Goal: Information Seeking & Learning: Learn about a topic

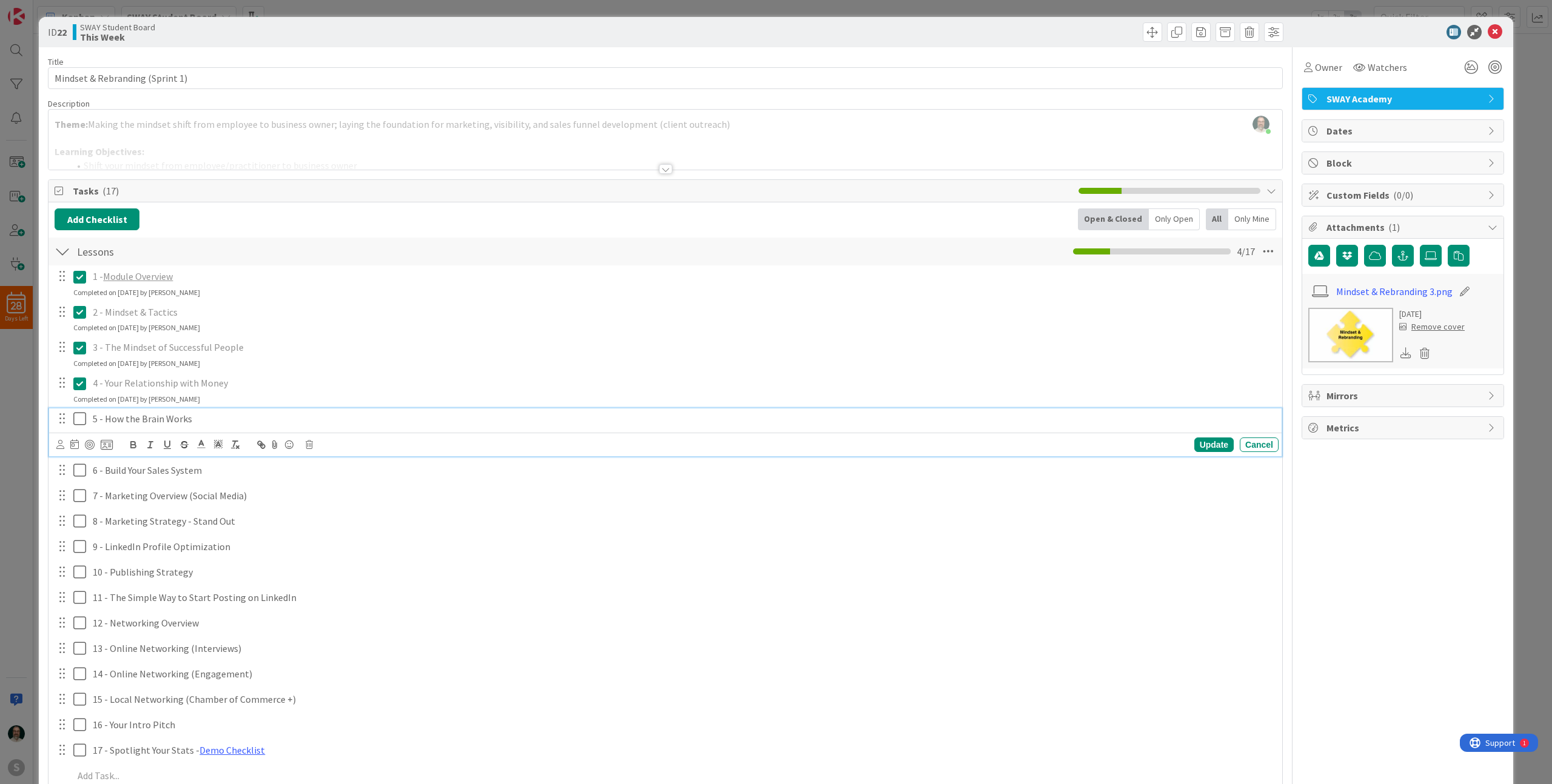
click at [82, 420] on icon at bounding box center [79, 419] width 13 height 14
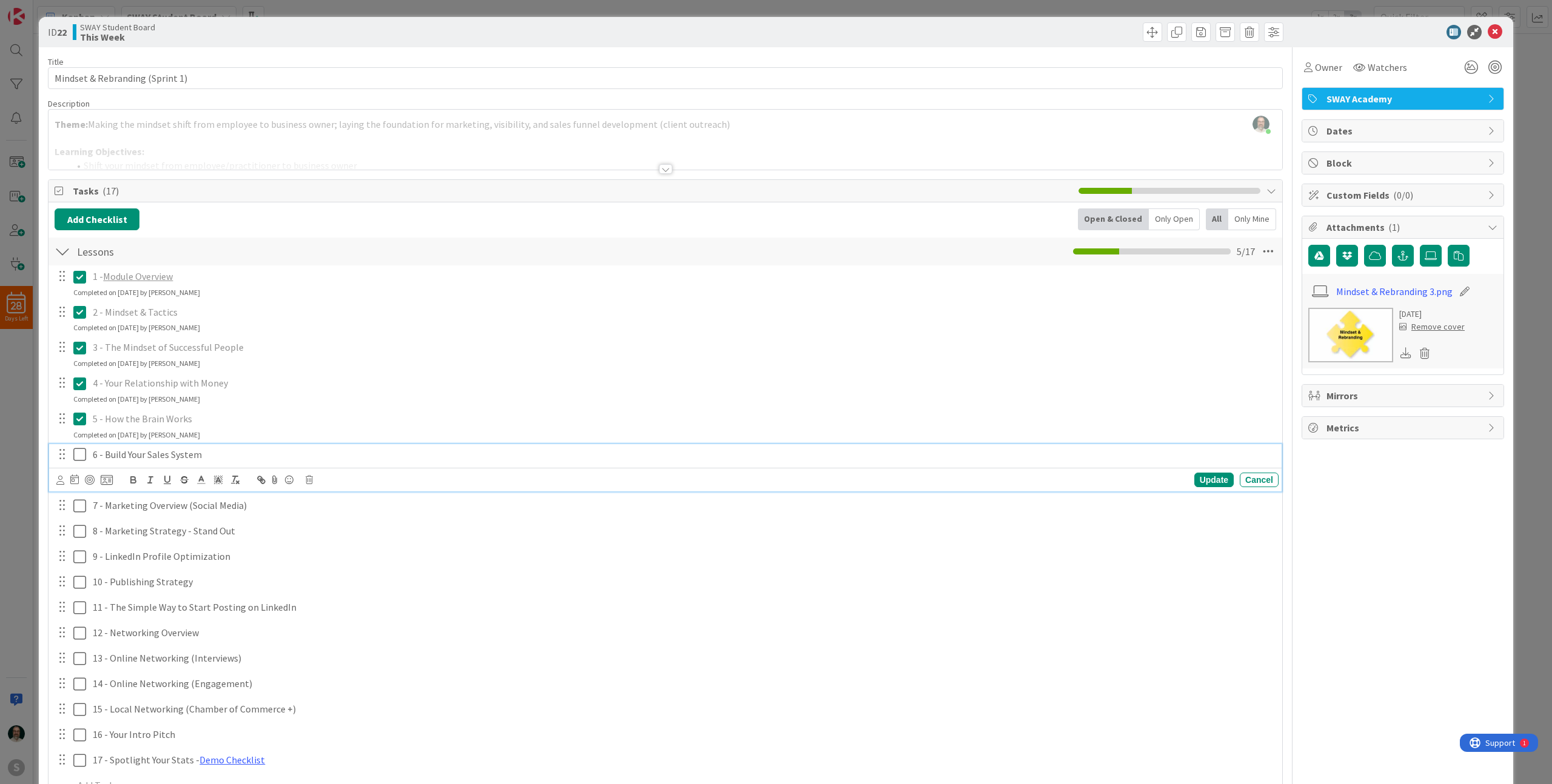
click at [202, 457] on p "6 - Build Your Sales System" at bounding box center [683, 454] width 1181 height 14
click at [287, 514] on div "7 - Marketing Overview (Social Media)" at bounding box center [682, 506] width 1191 height 21
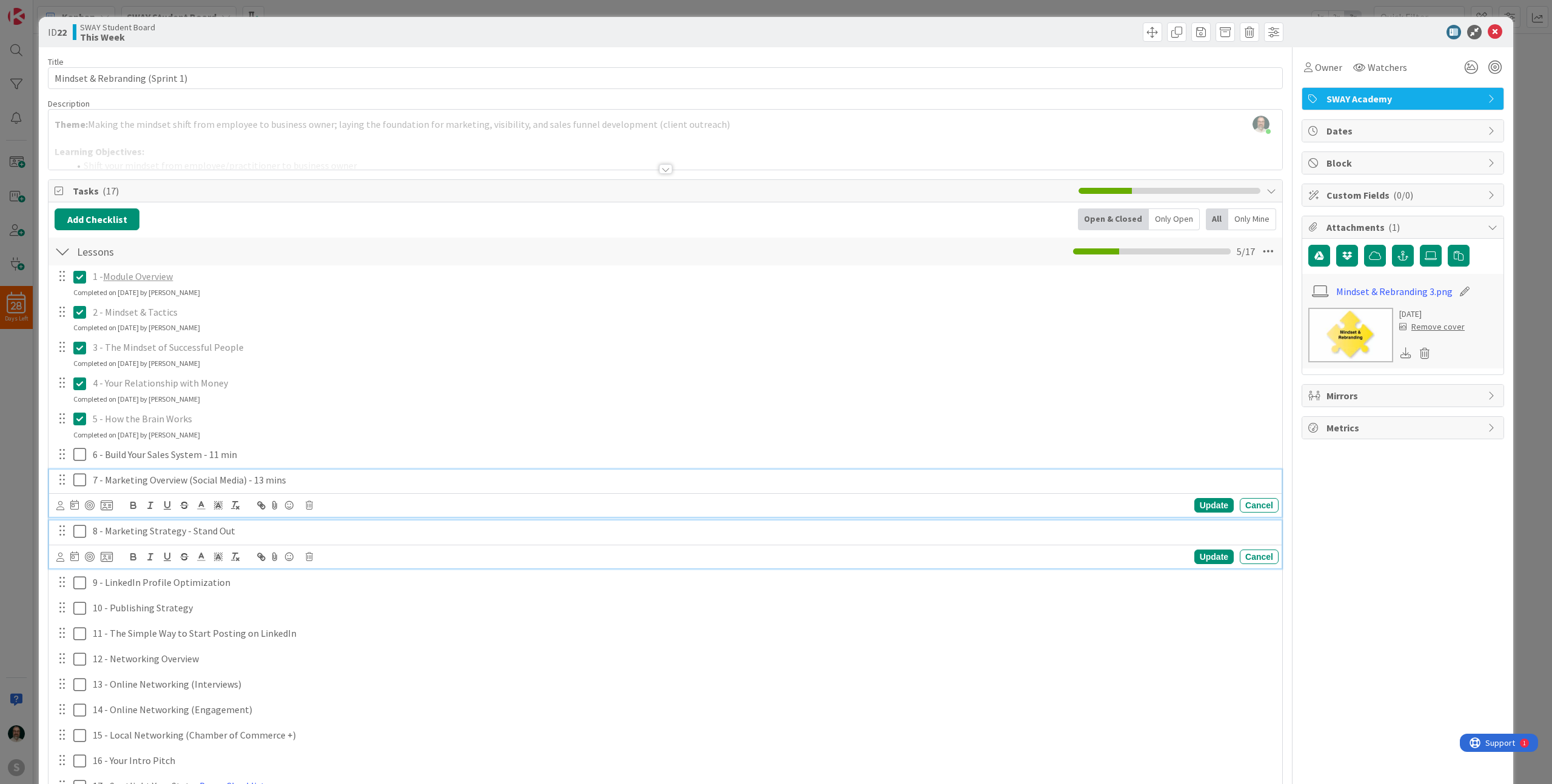
click at [257, 530] on p "8 - Marketing Strategy - Stand Out" at bounding box center [683, 530] width 1181 height 14
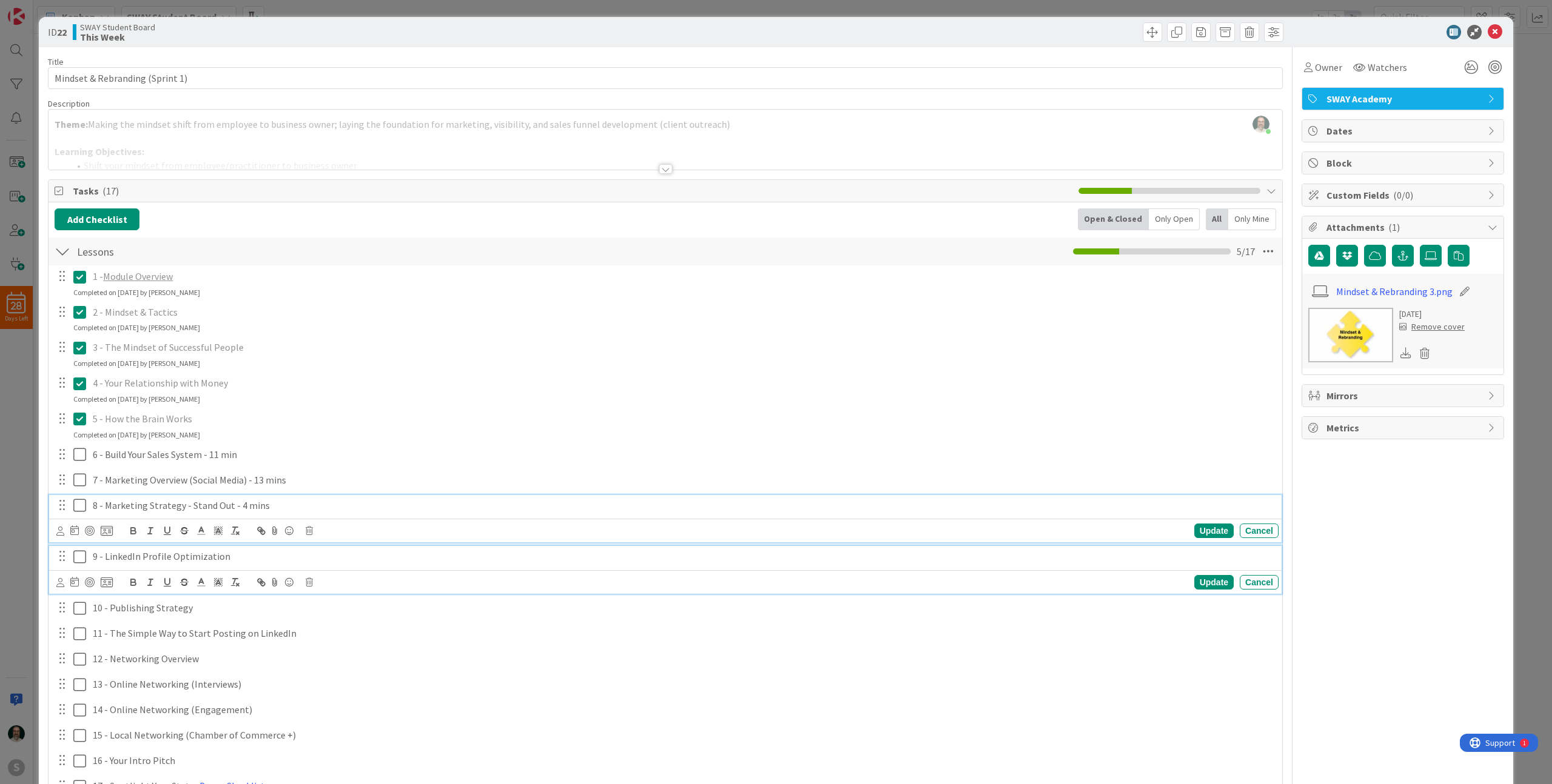
click at [254, 556] on p "9 - LinkedIn Profile Optimization" at bounding box center [683, 556] width 1181 height 14
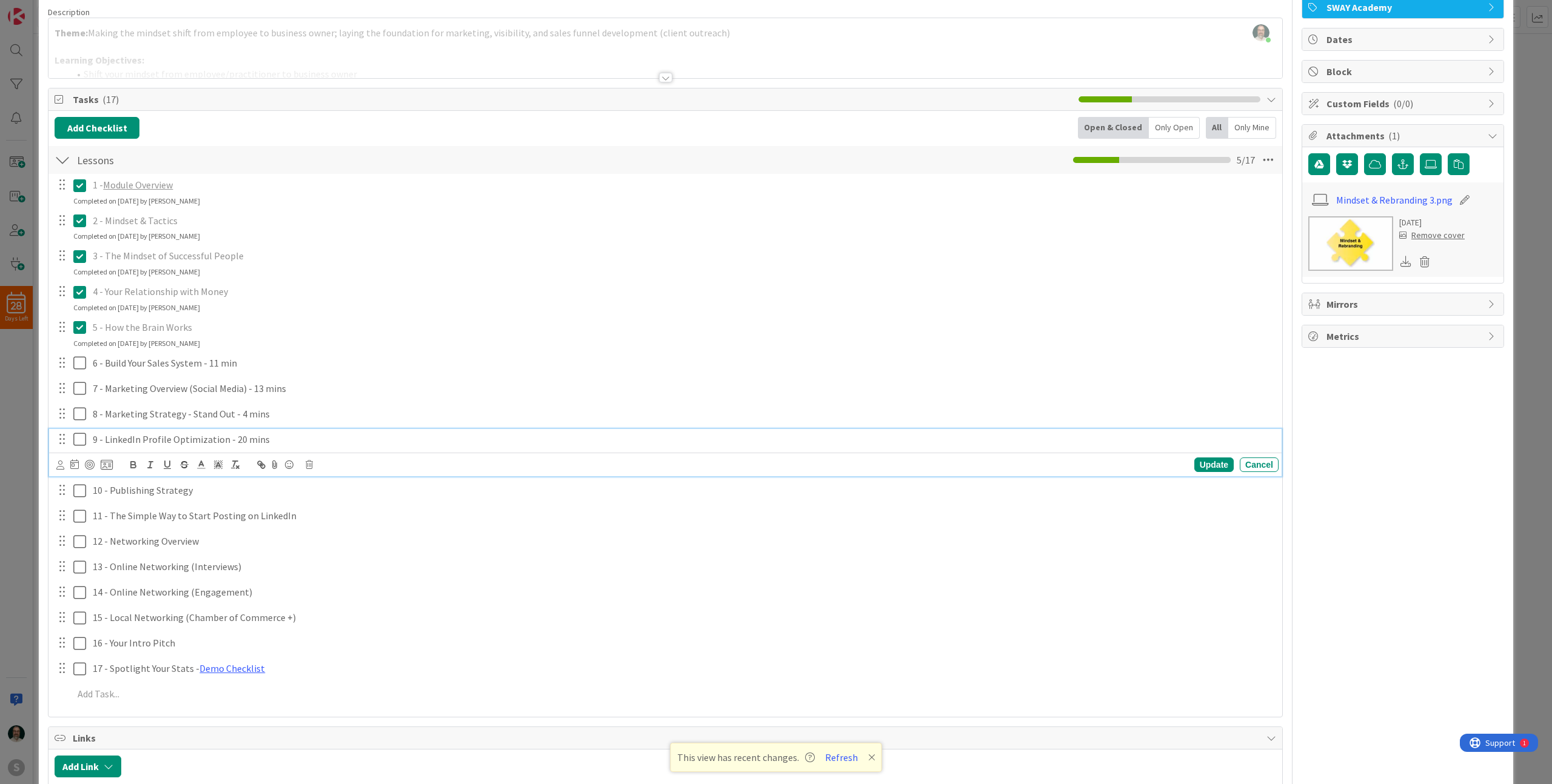
scroll to position [95, 0]
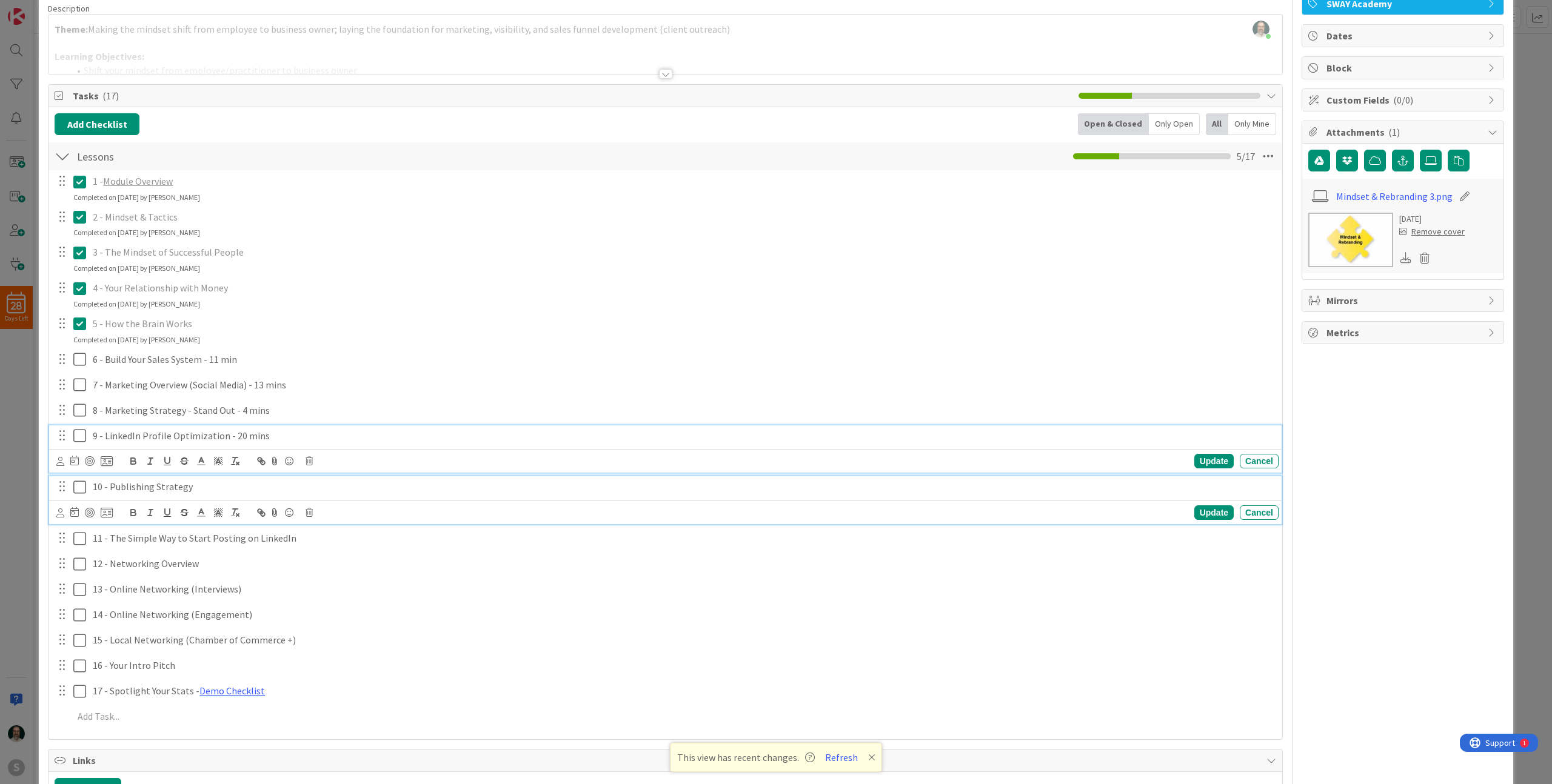
click at [308, 486] on p "10 - Publishing Strategy" at bounding box center [683, 486] width 1181 height 14
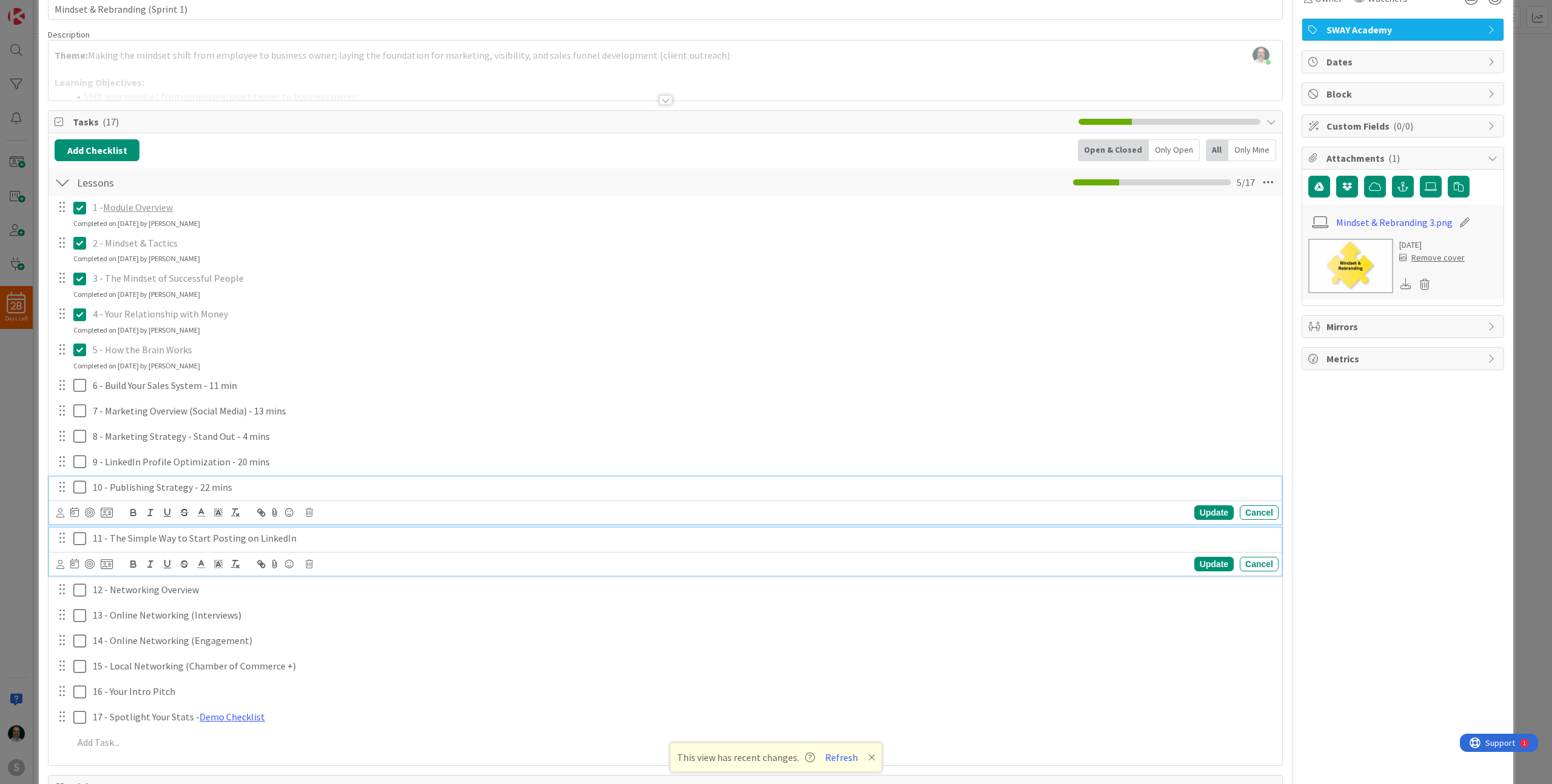
click at [329, 535] on p "11 - The Simple Way to Start Posting on LinkedIn" at bounding box center [683, 538] width 1181 height 14
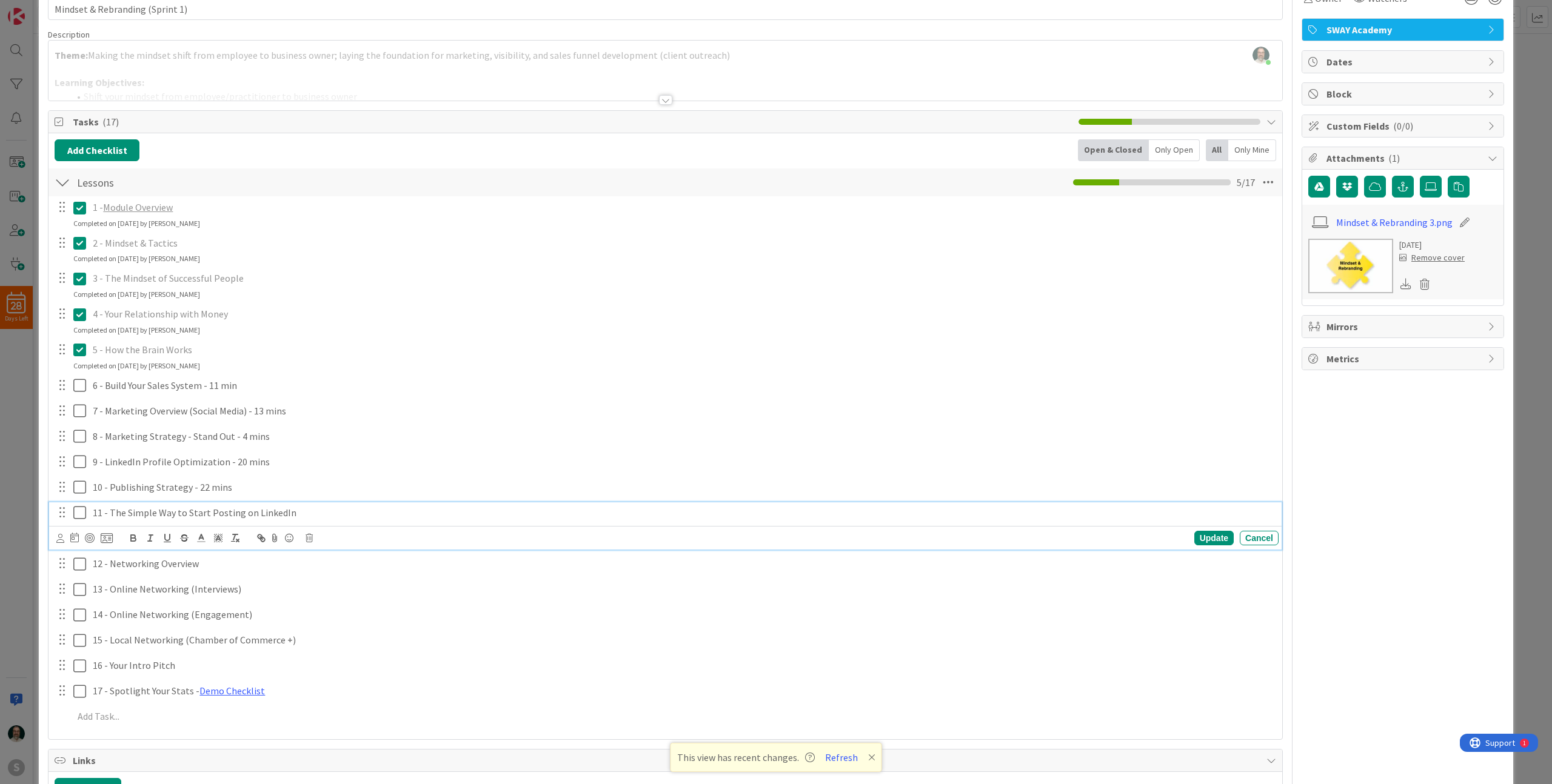
scroll to position [43, 0]
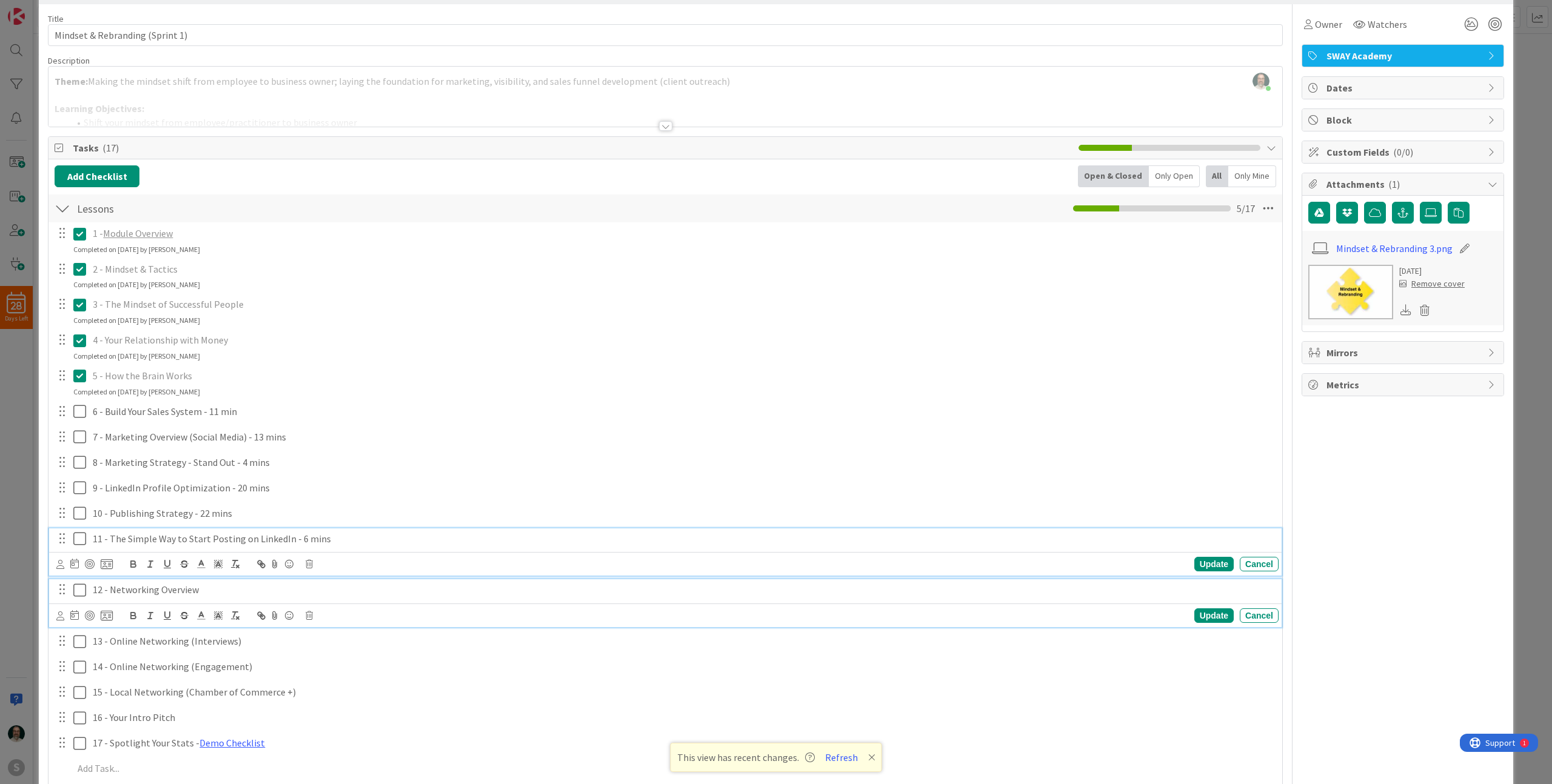
click at [259, 591] on p "12 - Networking Overview" at bounding box center [683, 589] width 1181 height 14
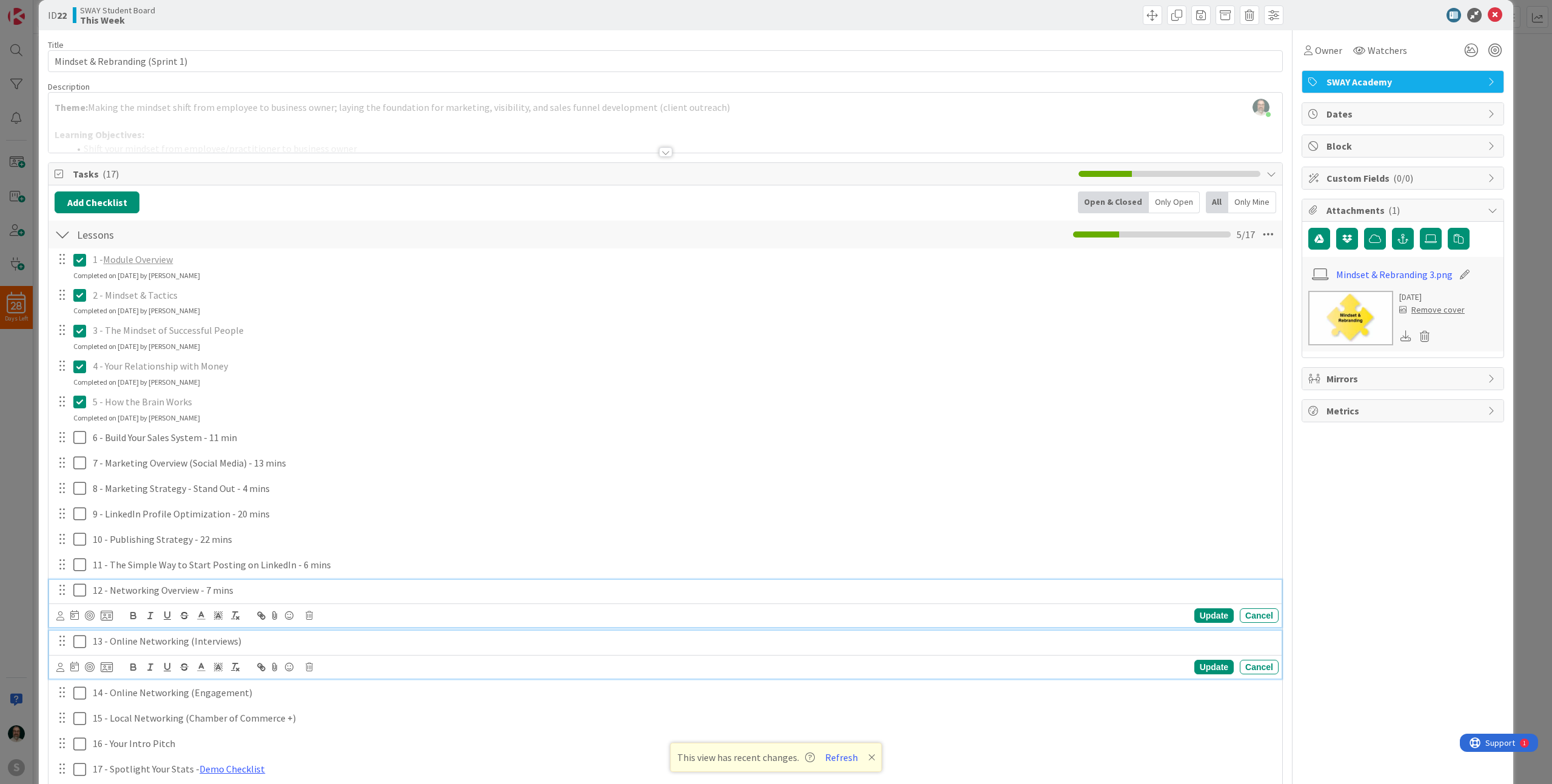
click at [294, 644] on p "13 - Online Networking (Interviews)" at bounding box center [683, 641] width 1181 height 14
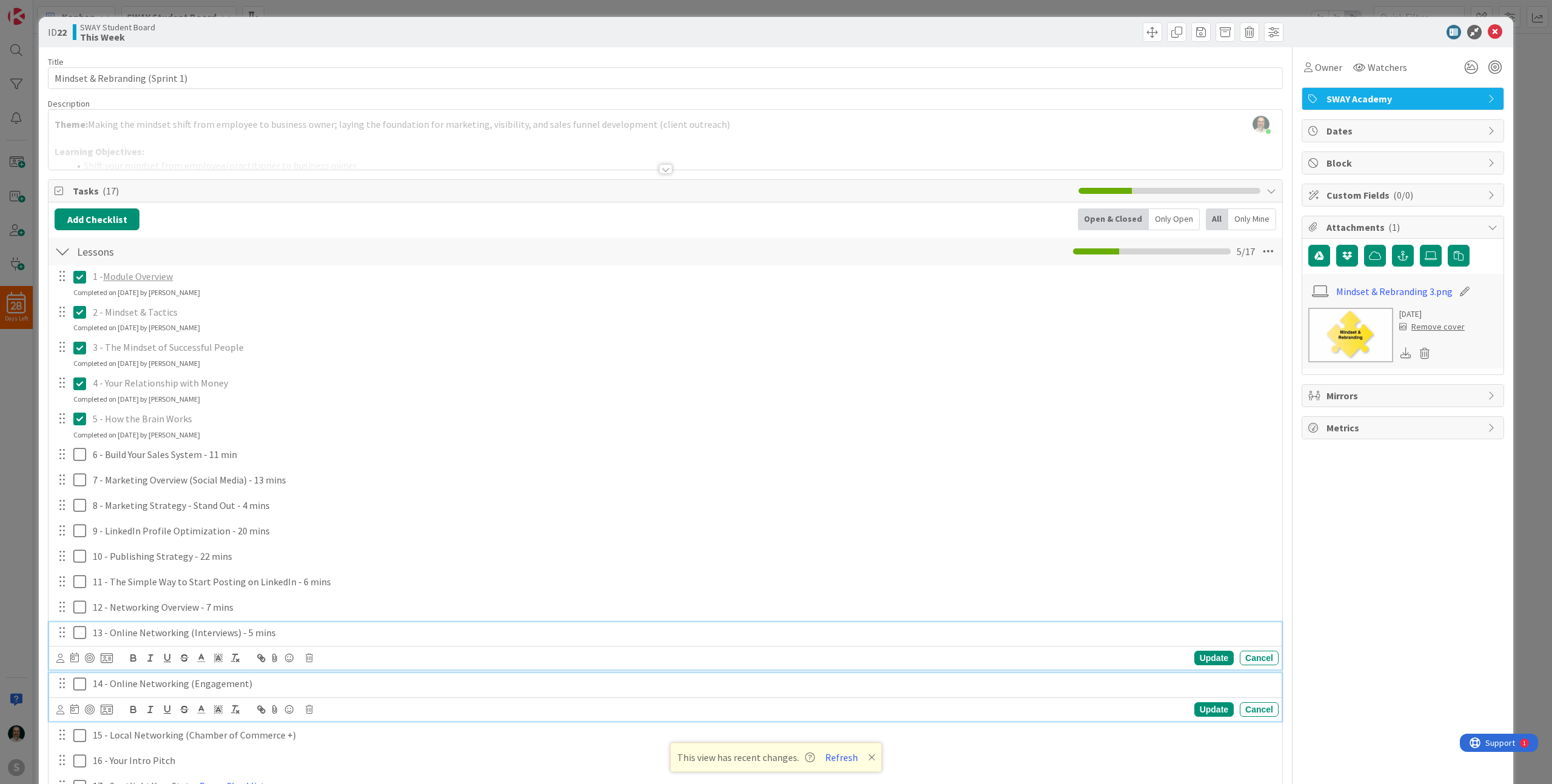
click at [302, 684] on p "14 - Online Networking (Engagement)" at bounding box center [683, 683] width 1181 height 14
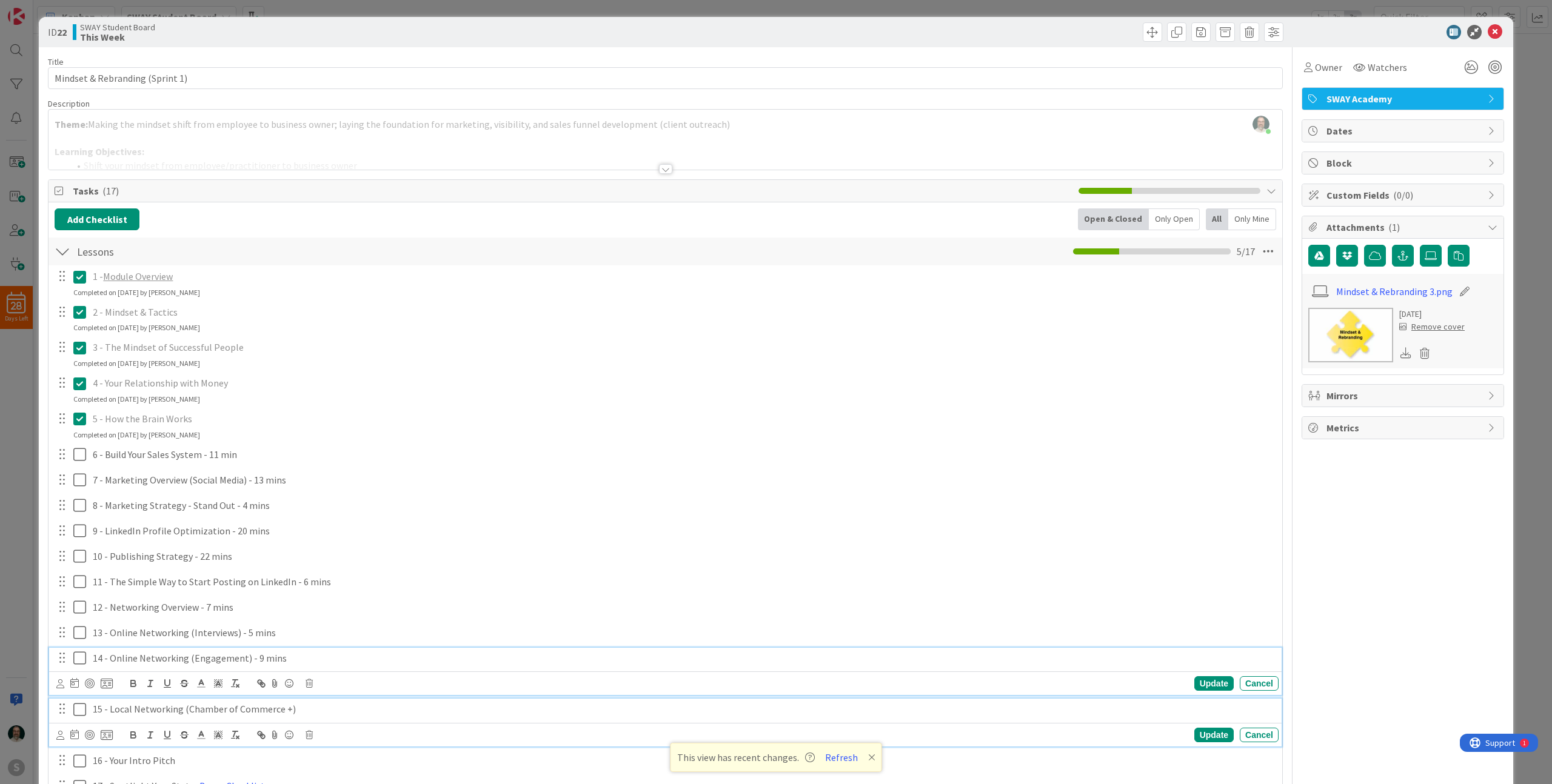
click at [316, 713] on p "15 - Local Networking (Chamber of Commerce +)" at bounding box center [683, 709] width 1181 height 14
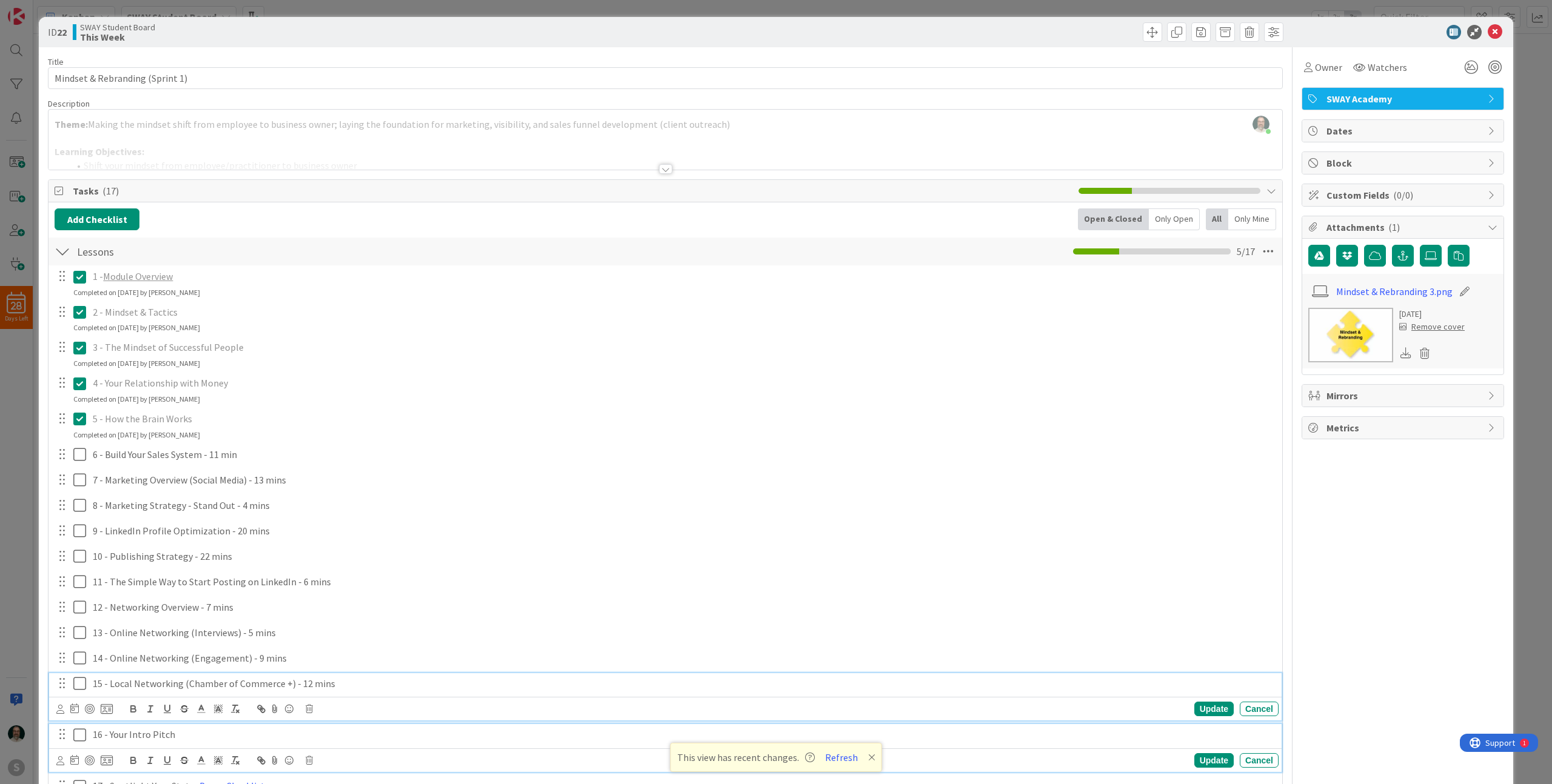
click at [295, 737] on p "16 - Your Intro Pitch" at bounding box center [683, 734] width 1181 height 14
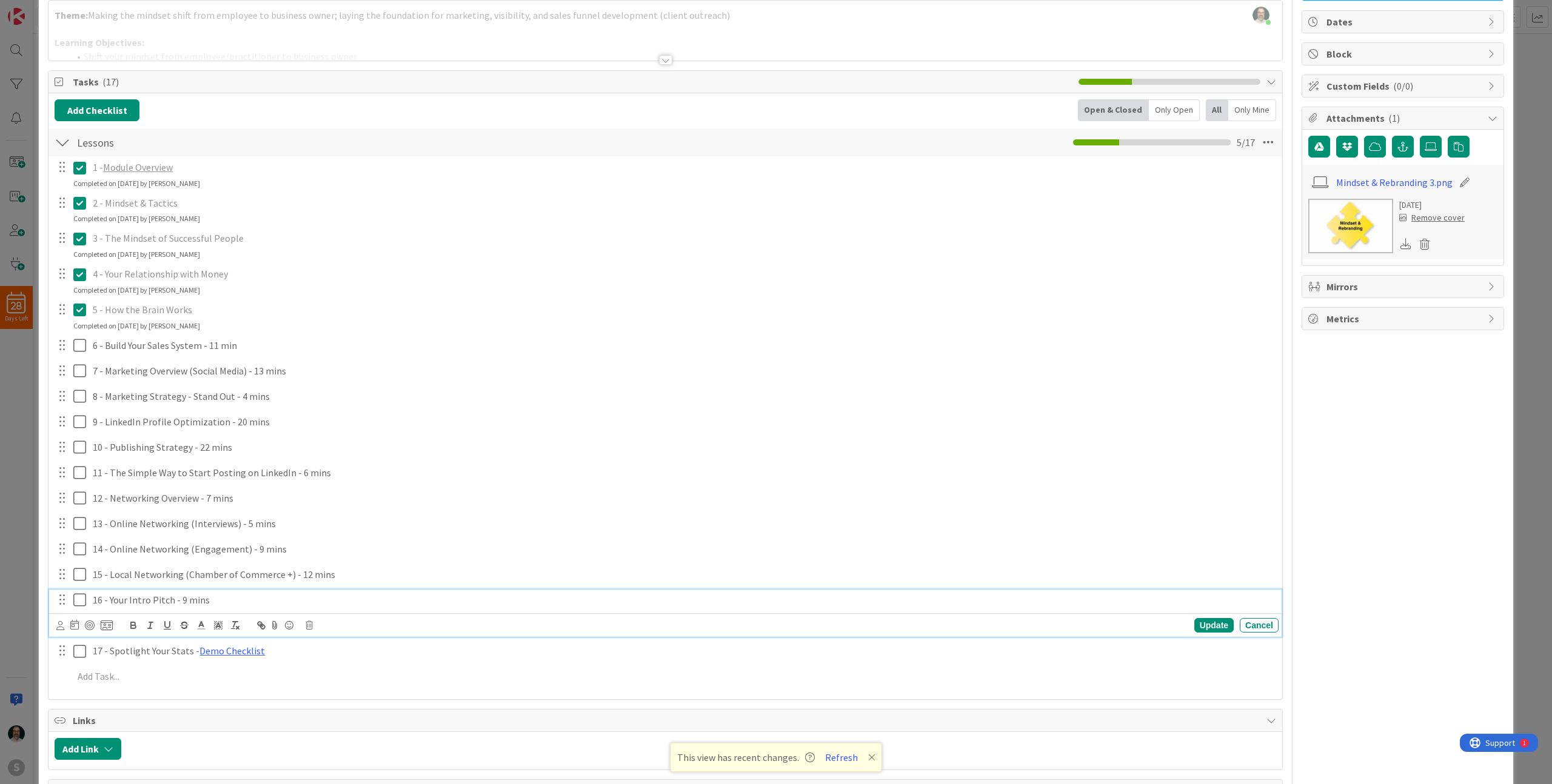
scroll to position [110, 0]
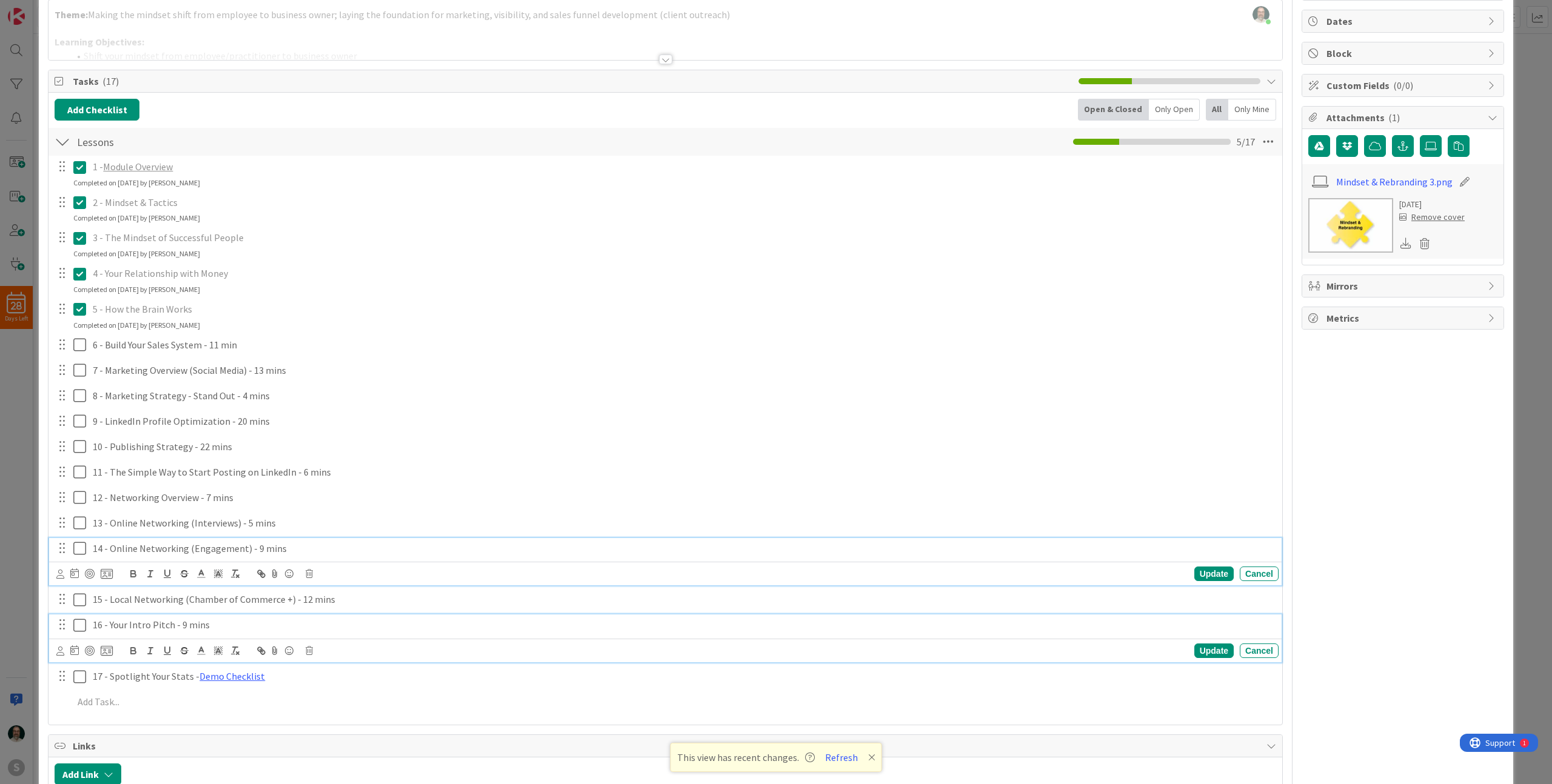
click at [686, 540] on div "14 - Online Networking (Engagement) - 9 mins" at bounding box center [682, 548] width 1191 height 21
